Goal: Information Seeking & Learning: Learn about a topic

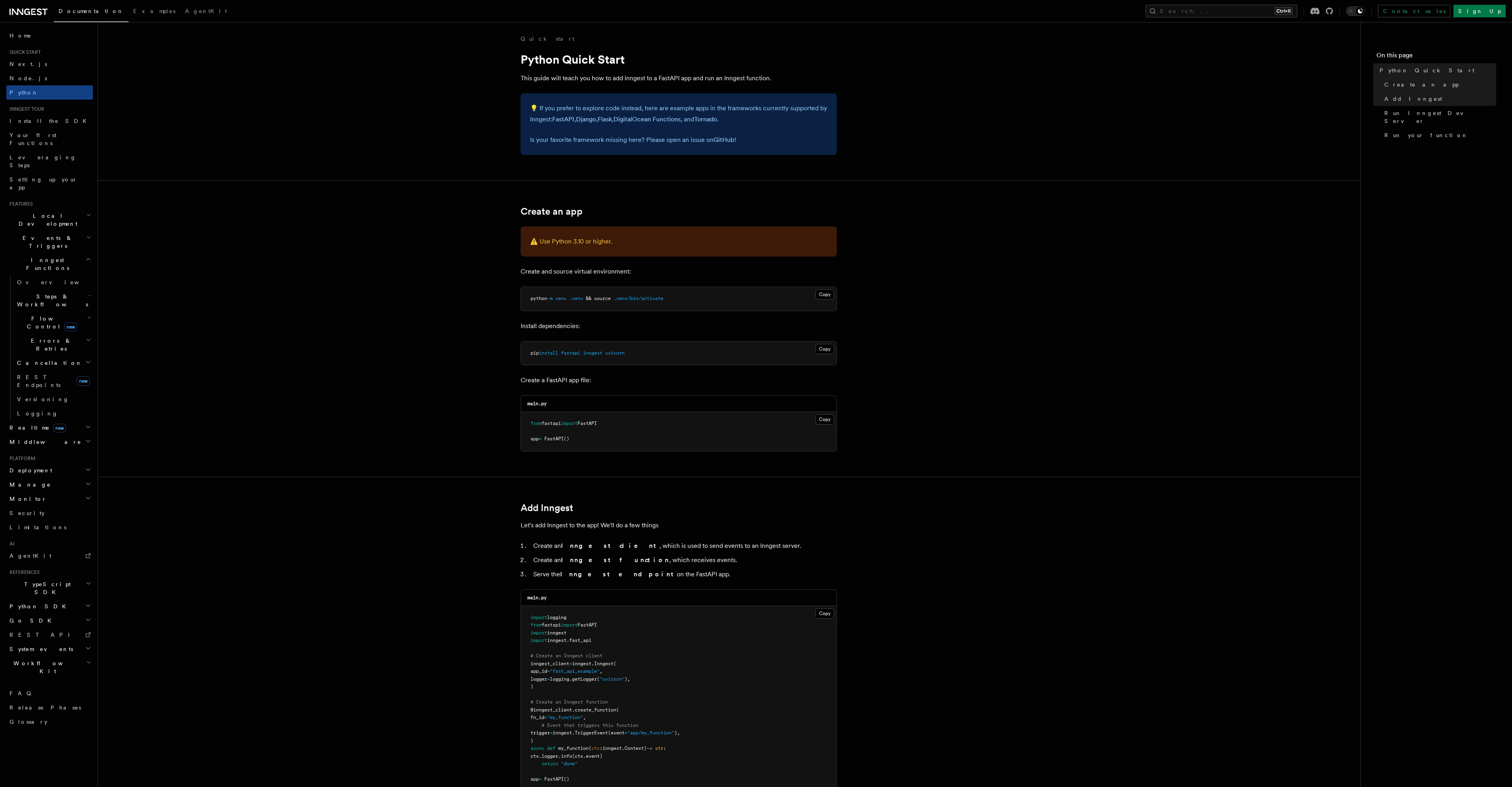
click at [32, 18] on div "Documentation Examples AgentKit Search... Ctrl+K Contact sales Sign Up" at bounding box center [756, 10] width 1512 height 22
click at [34, 12] on icon at bounding box center [34, 11] width 3 height 1
